Goal: Task Accomplishment & Management: Use online tool/utility

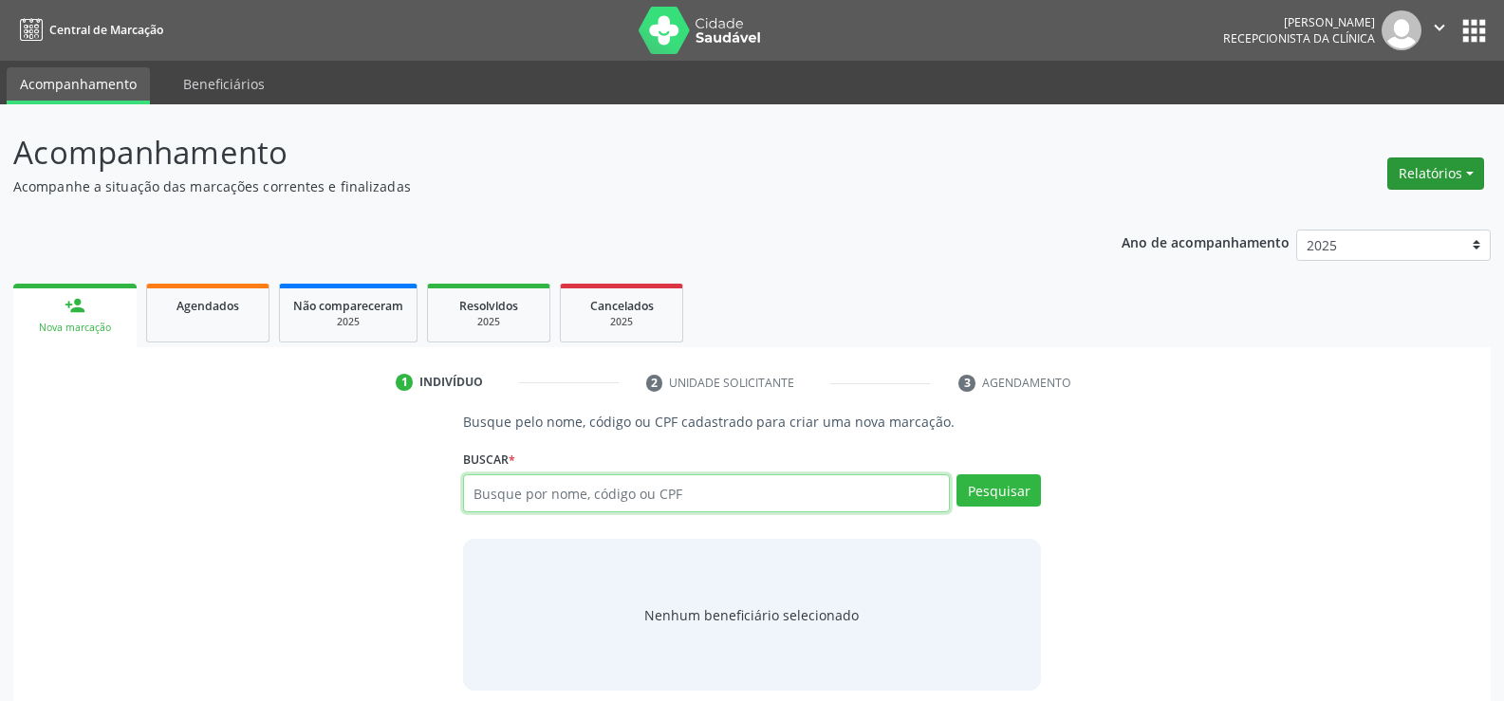
click at [1472, 187] on button "Relatórios" at bounding box center [1435, 173] width 97 height 32
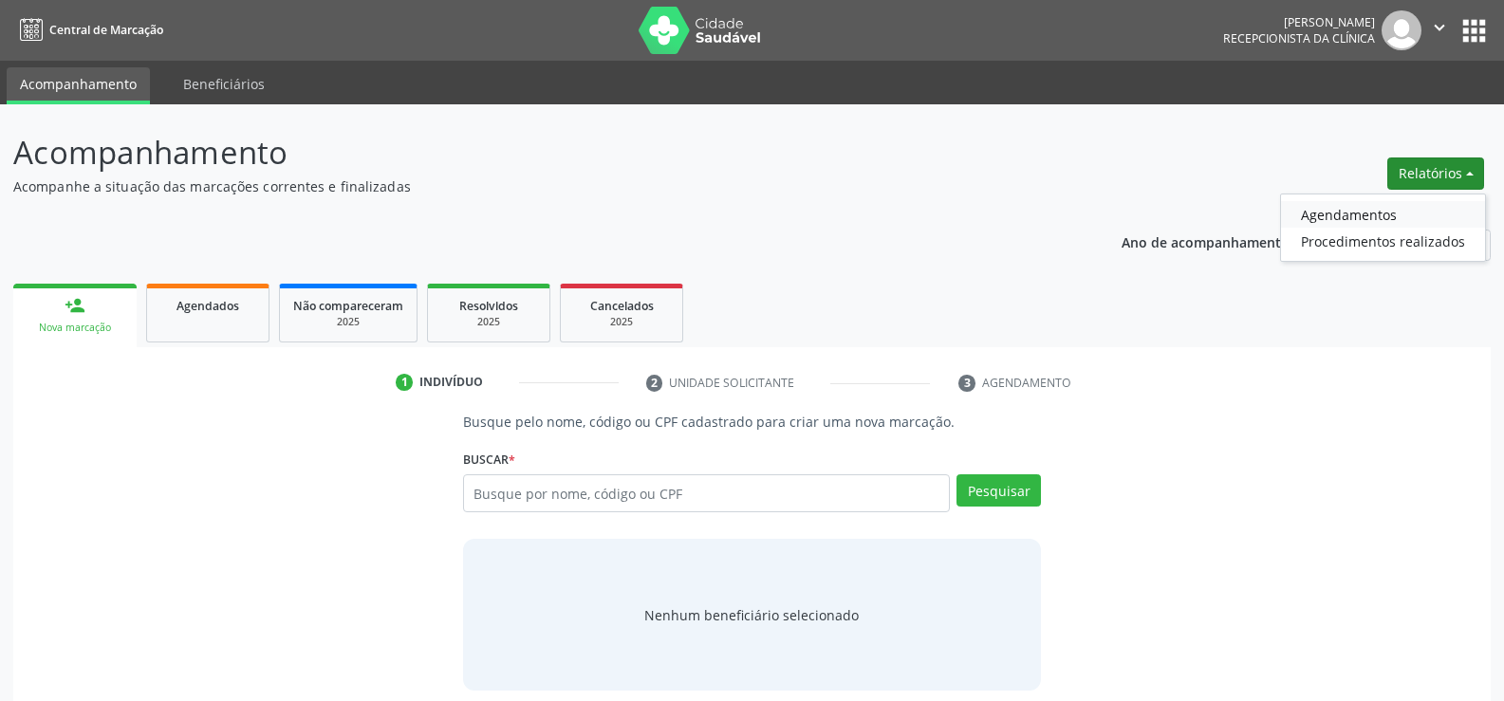
click at [1388, 214] on link "Agendamentos" at bounding box center [1383, 214] width 204 height 27
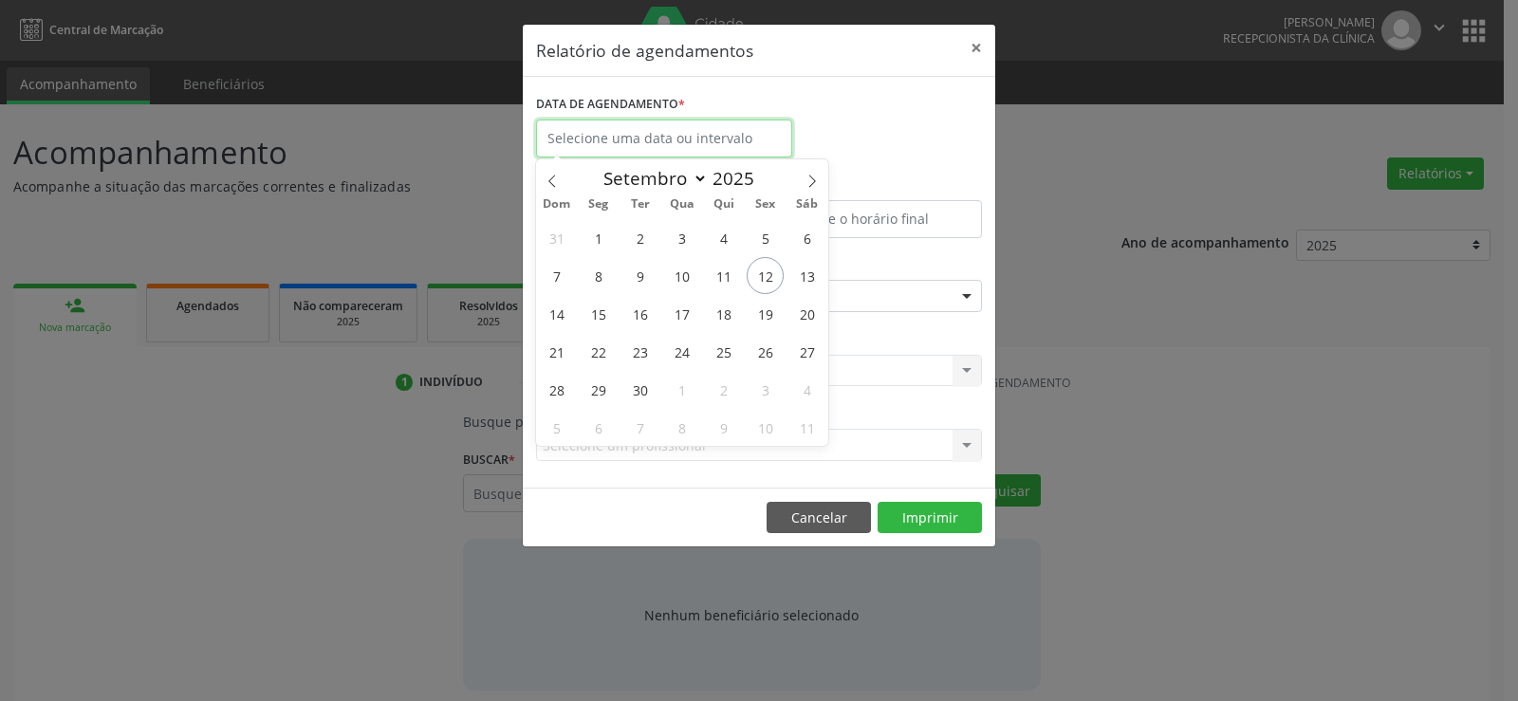
click at [695, 134] on input "text" at bounding box center [664, 139] width 256 height 38
click at [760, 278] on span "12" at bounding box center [765, 275] width 37 height 37
type input "[DATE]"
click at [760, 278] on span "12" at bounding box center [765, 275] width 37 height 37
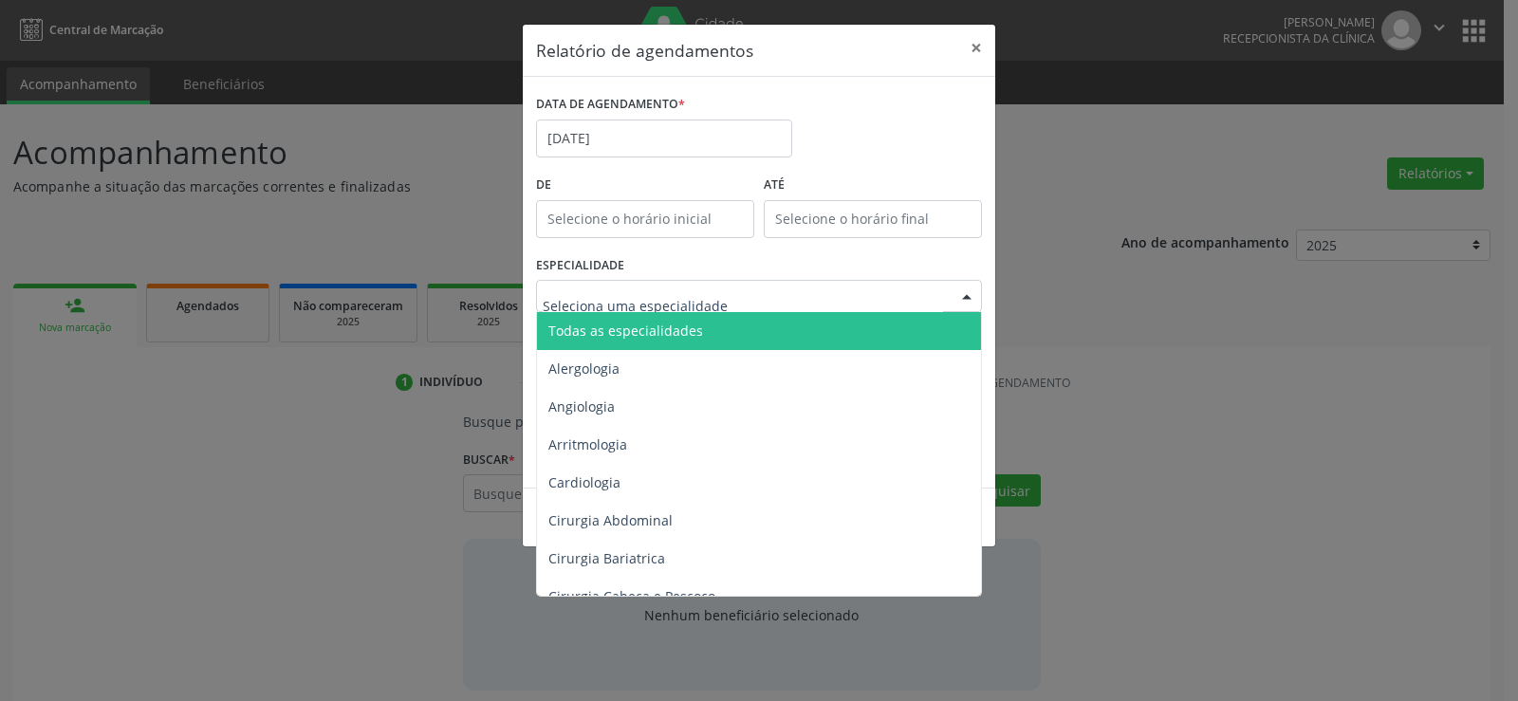
click at [759, 290] on div at bounding box center [759, 296] width 446 height 32
click at [723, 326] on span "Todas as especialidades" at bounding box center [760, 331] width 447 height 38
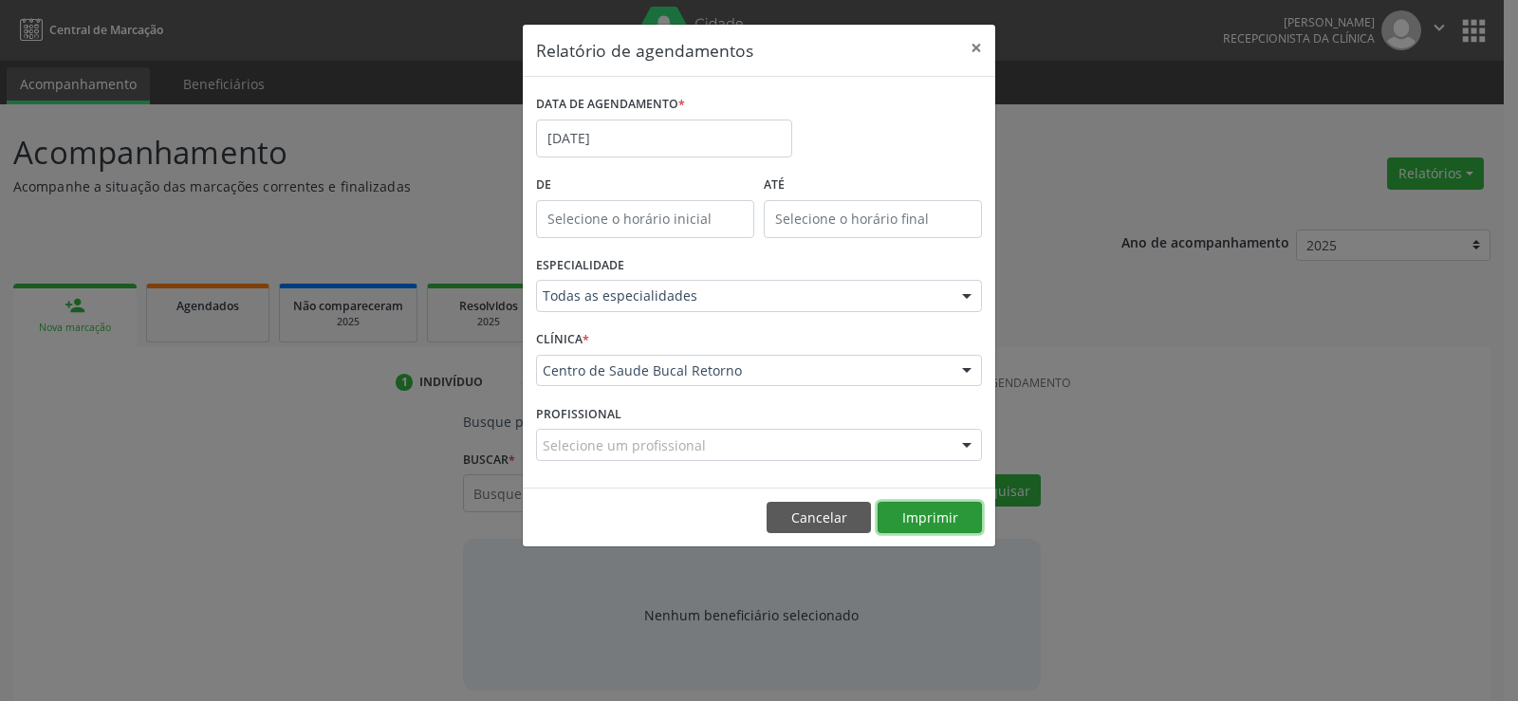
click at [911, 516] on button "Imprimir" at bounding box center [930, 518] width 104 height 32
click at [709, 128] on input "[DATE]" at bounding box center [664, 139] width 256 height 38
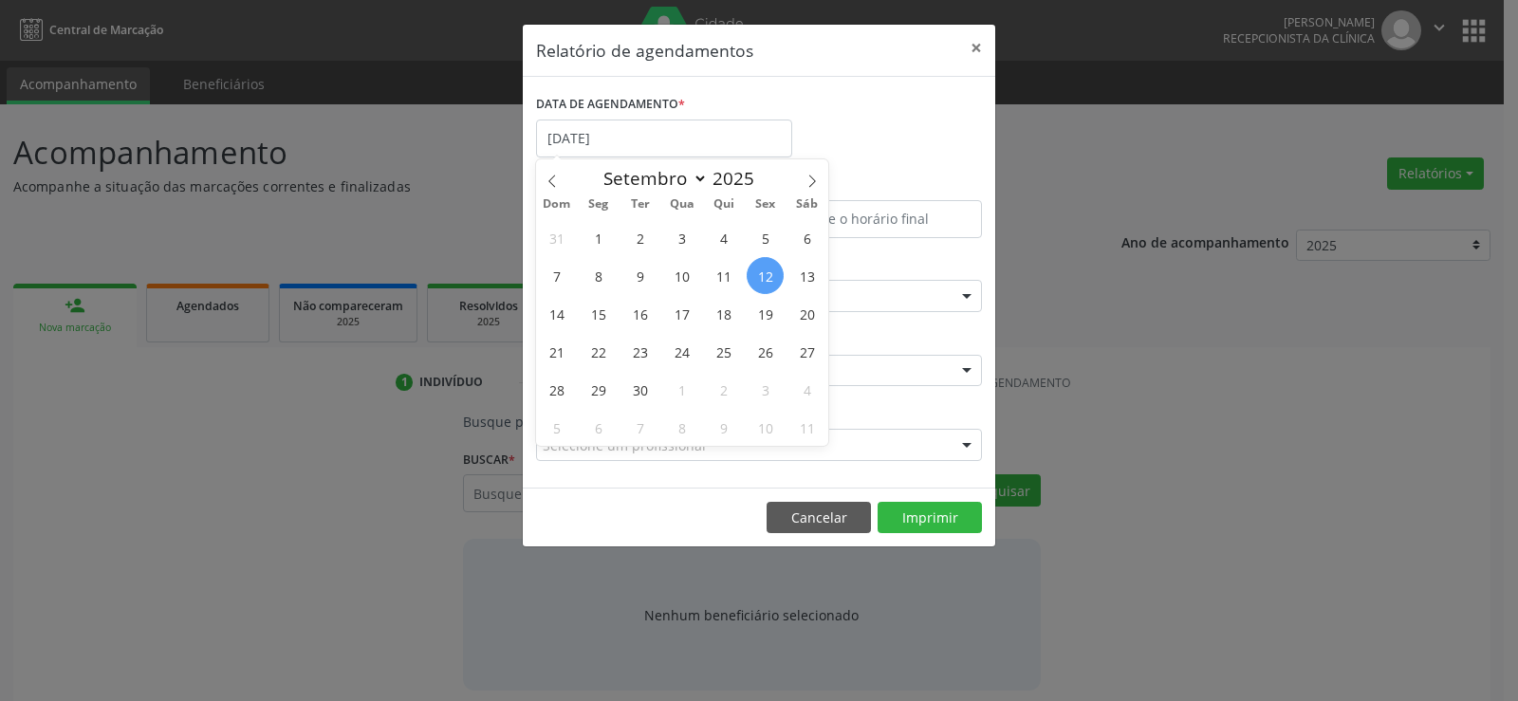
click at [758, 269] on span "12" at bounding box center [765, 275] width 37 height 37
type input "[DATE]"
click at [759, 270] on span "12" at bounding box center [765, 275] width 37 height 37
select select "8"
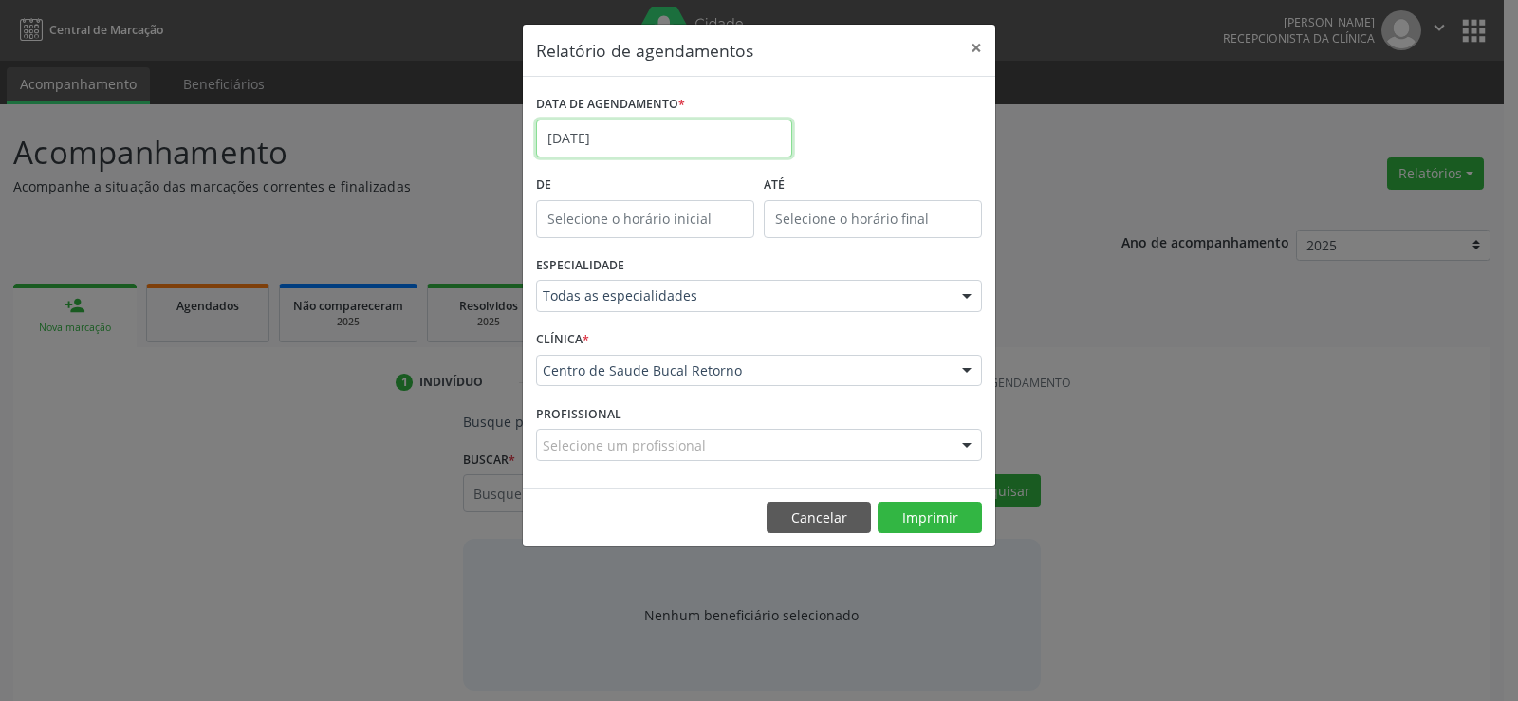
click at [676, 151] on body "Central de Marcação [PERSON_NAME] Recepcionista da clínica  Configurações Sair…" at bounding box center [759, 350] width 1518 height 701
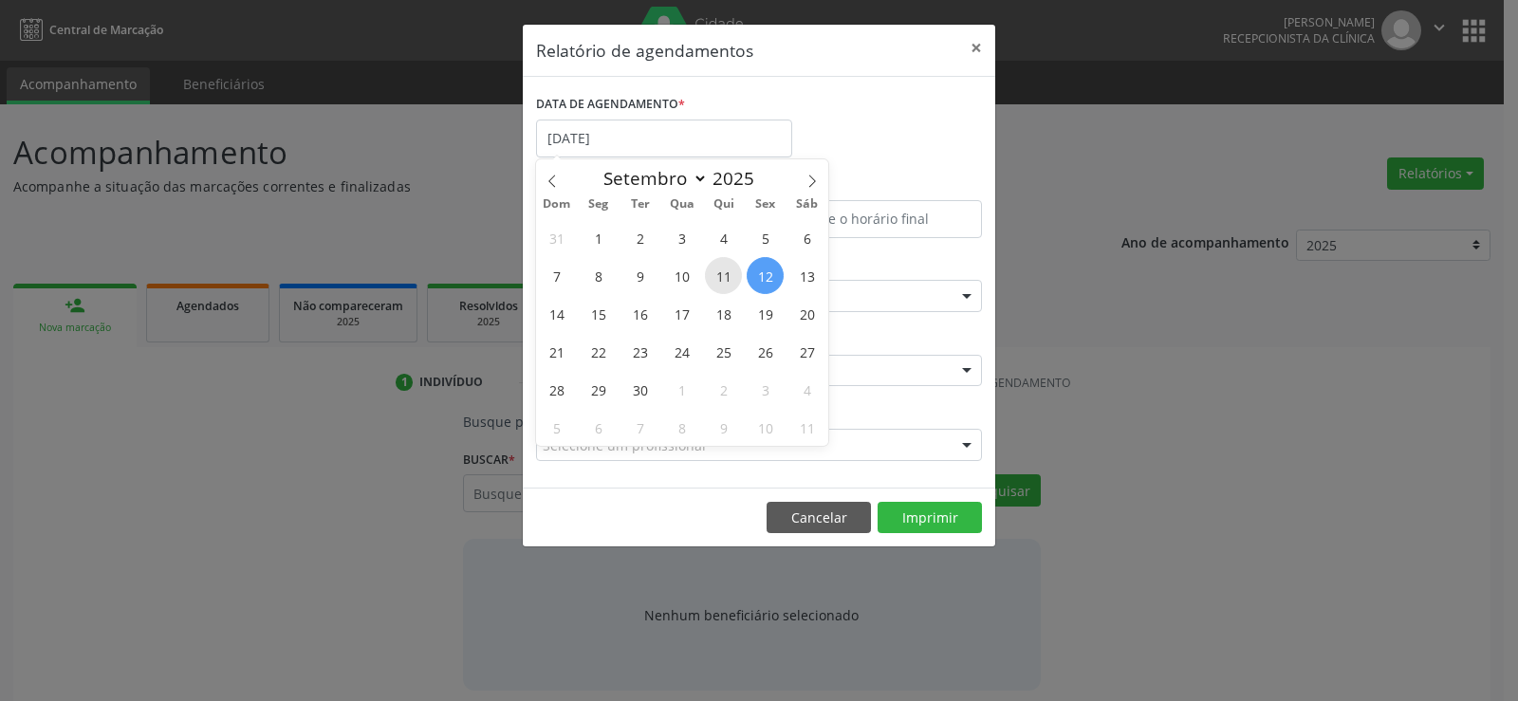
click at [720, 262] on span "11" at bounding box center [723, 275] width 37 height 37
type input "[DATE]"
click at [721, 264] on span "11" at bounding box center [723, 275] width 37 height 37
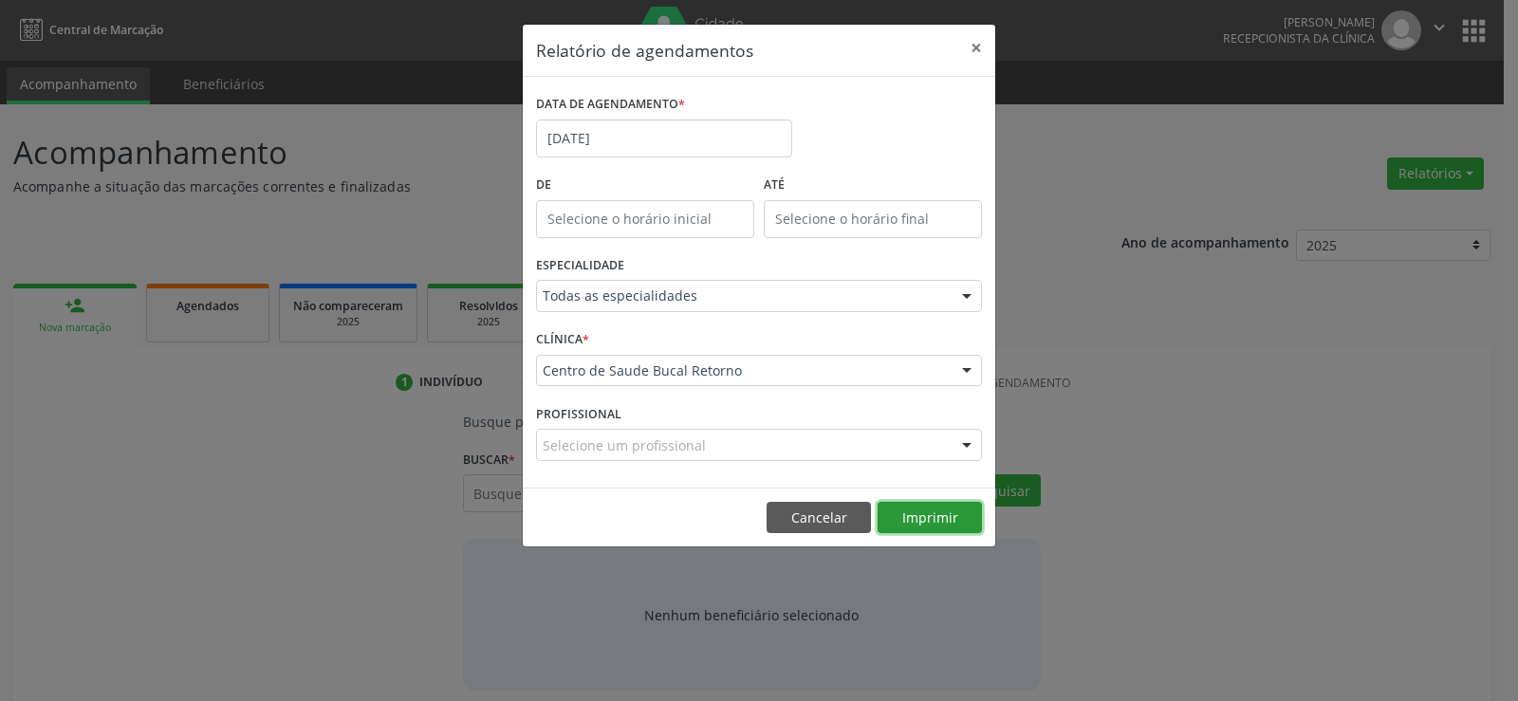
click at [934, 524] on button "Imprimir" at bounding box center [930, 518] width 104 height 32
